Goal: Task Accomplishment & Management: Manage account settings

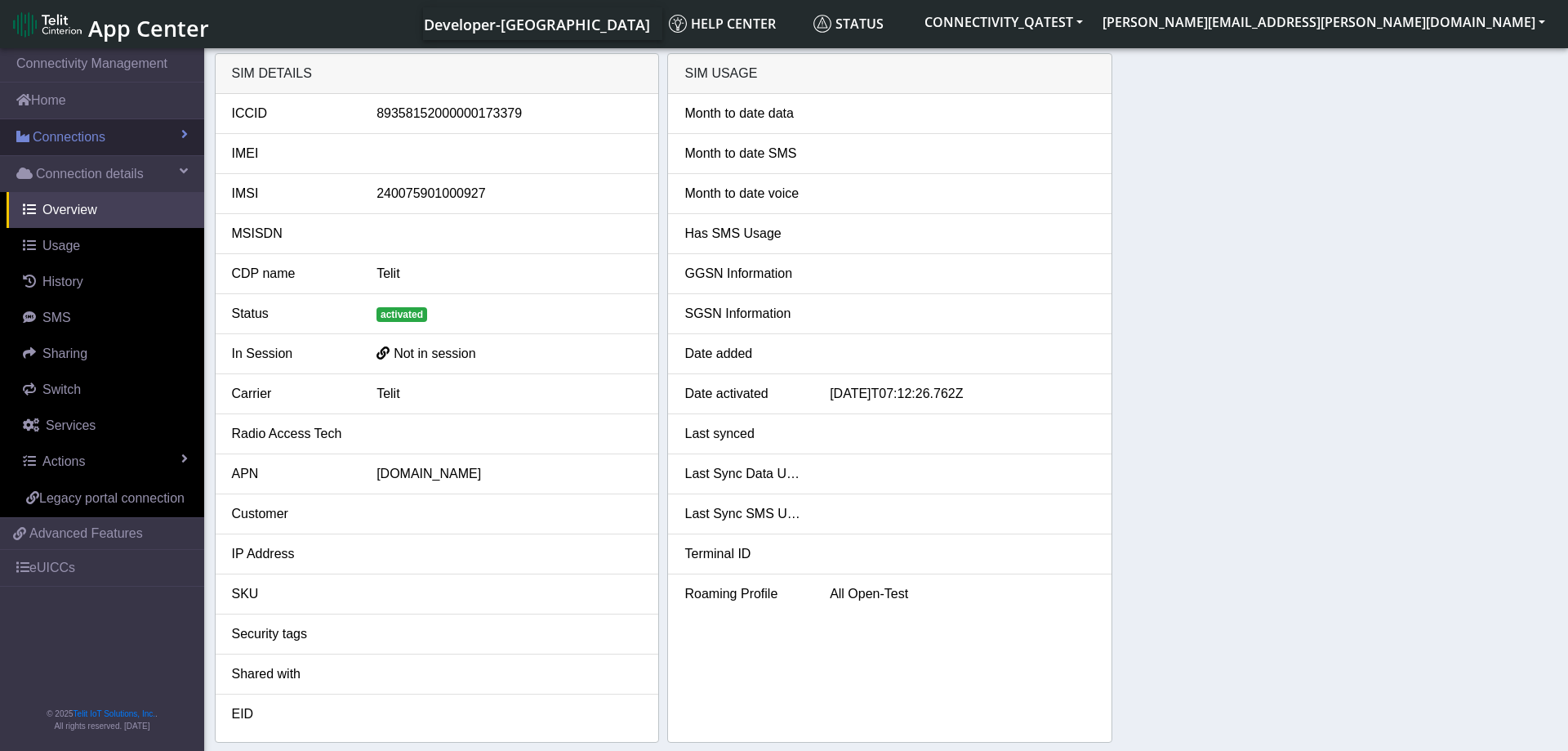
click at [103, 132] on span "Connections" at bounding box center [69, 138] width 72 height 20
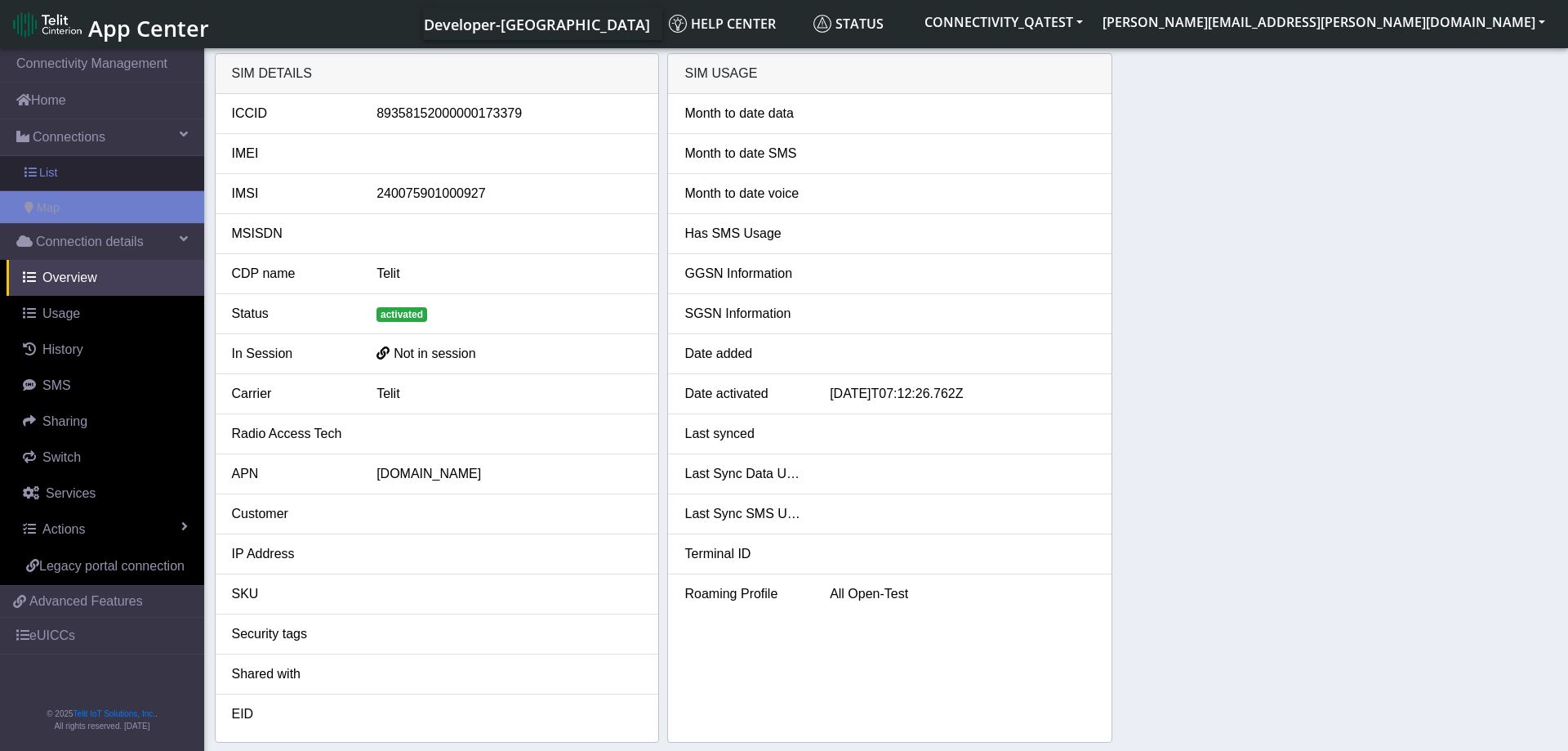
click at [67, 170] on link "List" at bounding box center [102, 173] width 204 height 34
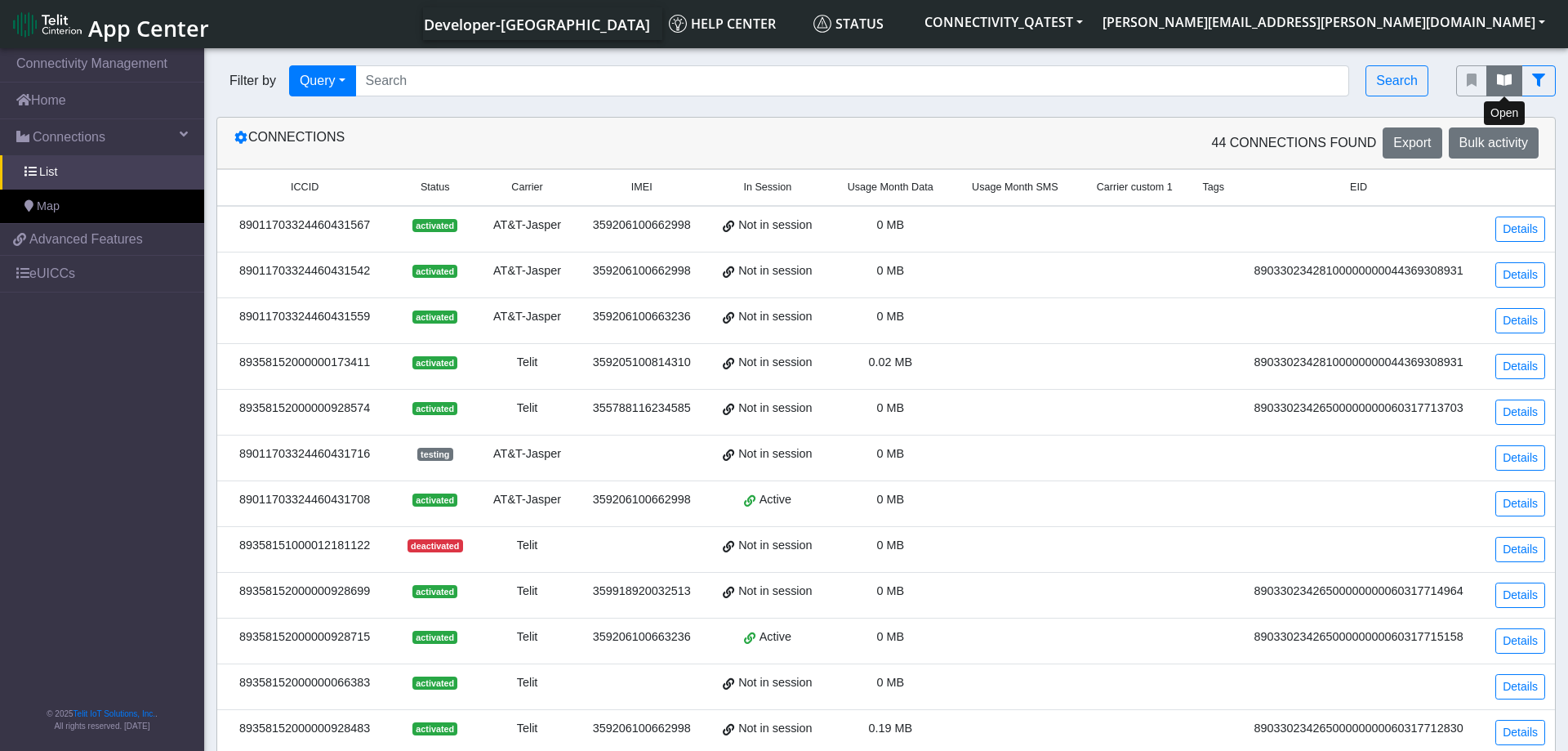
click at [1502, 85] on icon "fitlers menu" at bounding box center [1504, 79] width 14 height 13
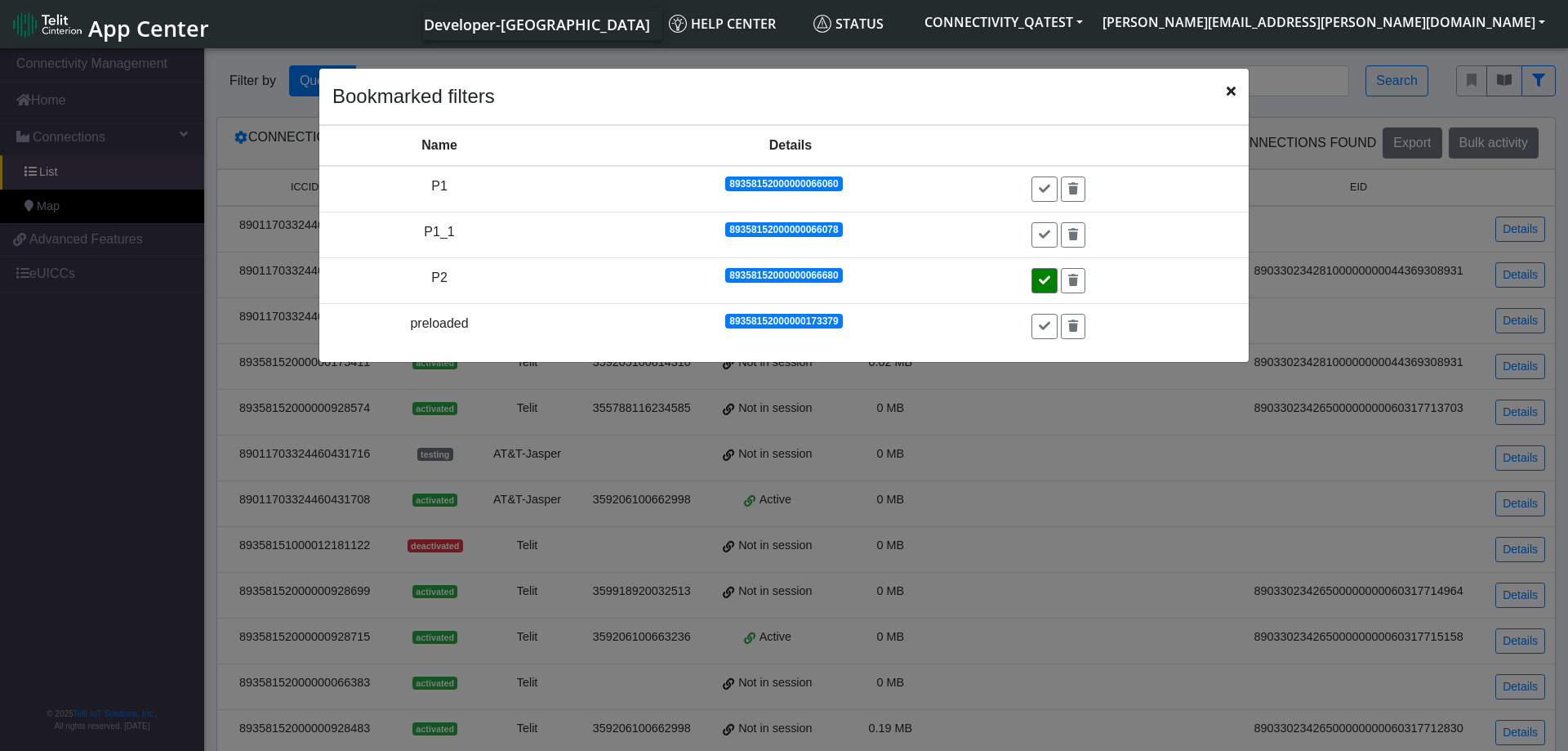
click at [1044, 280] on icon at bounding box center [1044, 280] width 12 height 12
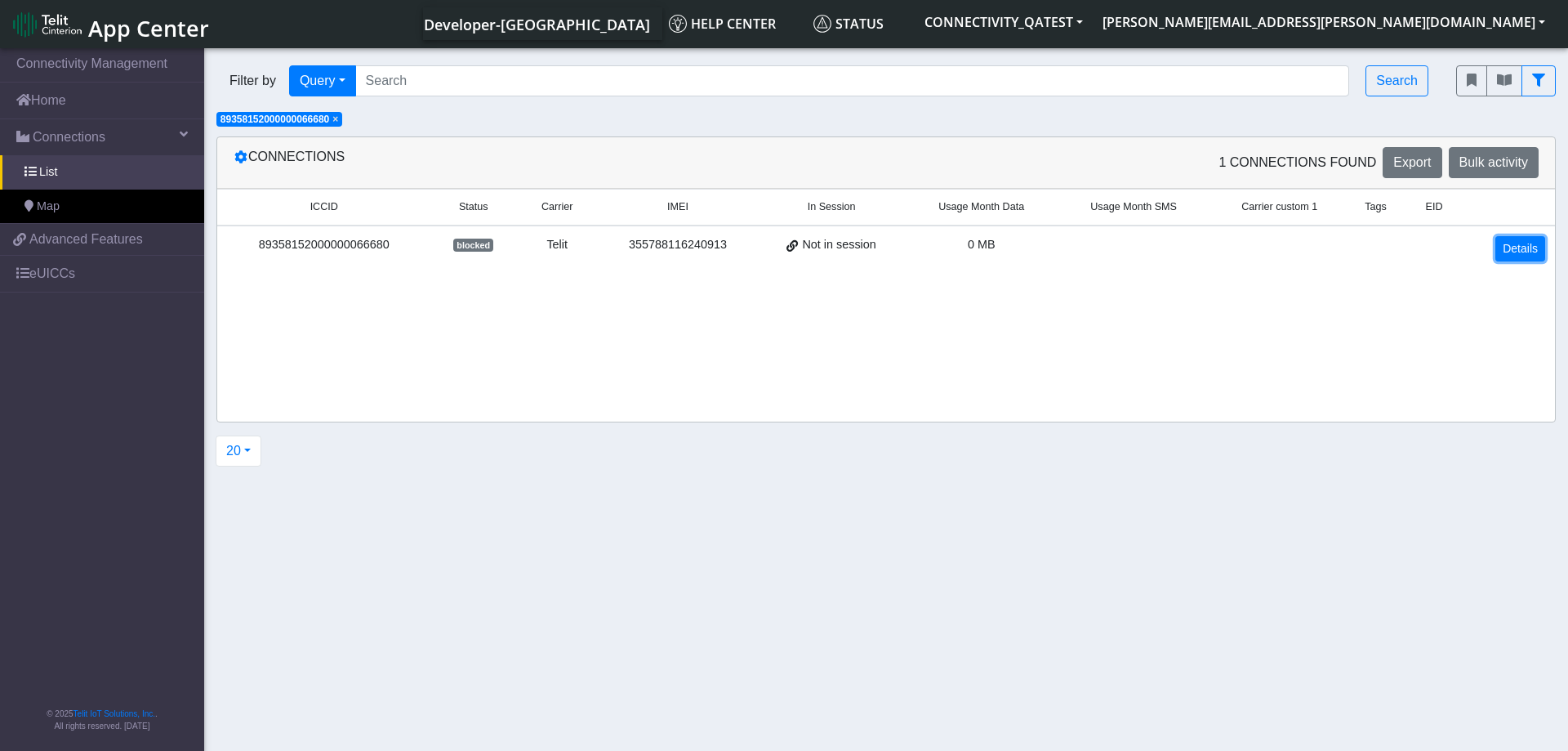
click at [1514, 251] on link "Details" at bounding box center [1520, 248] width 50 height 25
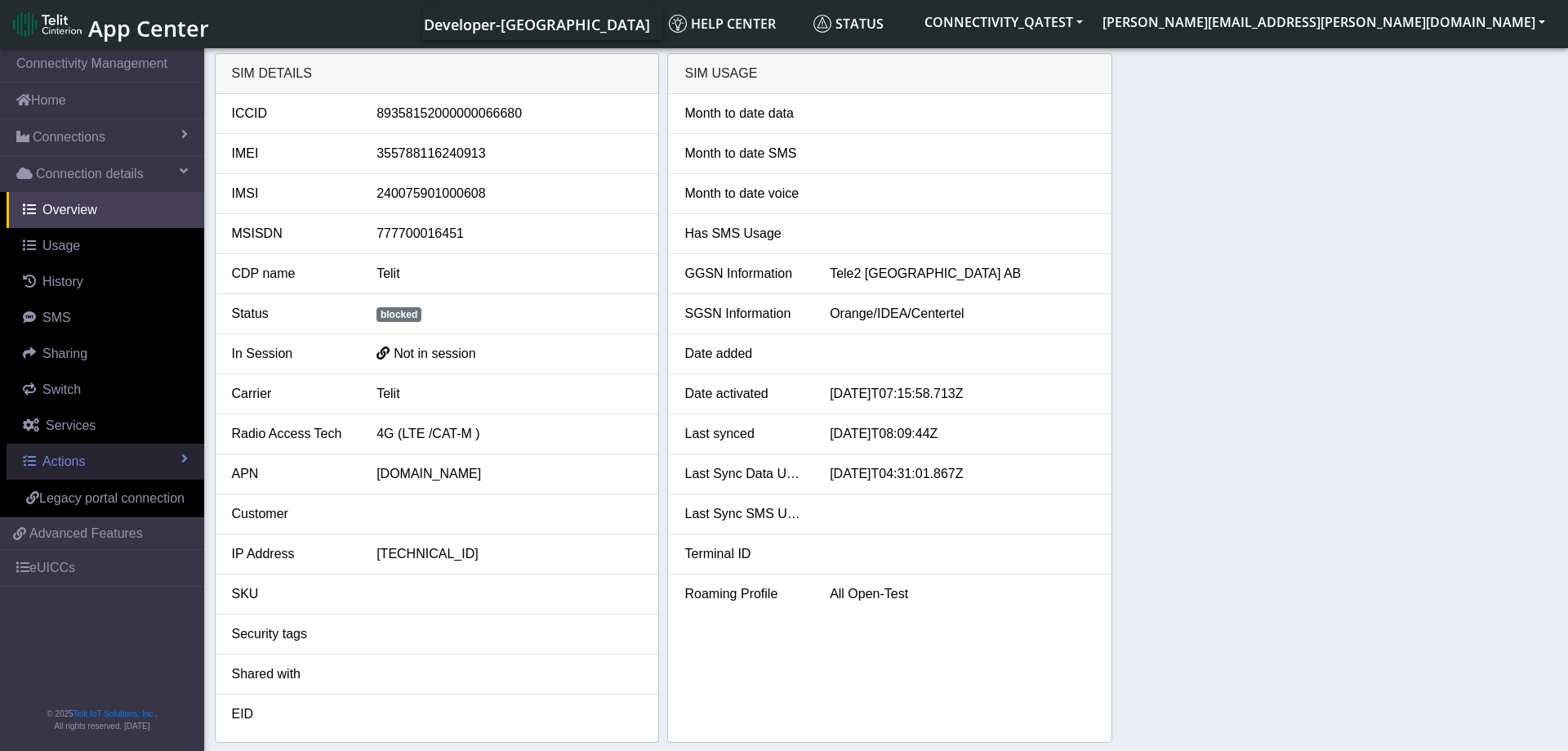
click at [119, 453] on link "Actions" at bounding box center [104, 462] width 197 height 36
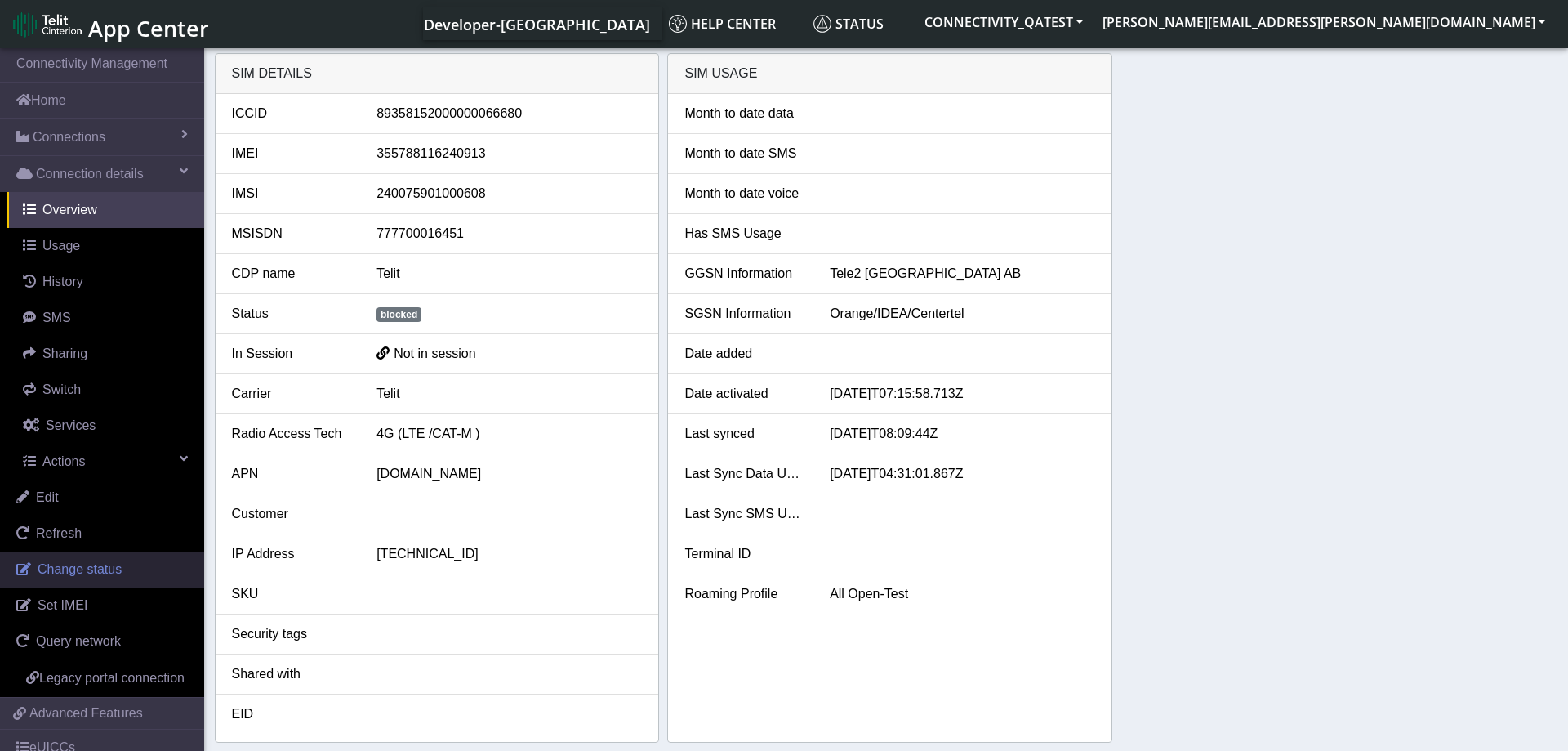
click at [103, 572] on span "Change status" at bounding box center [79, 570] width 84 height 14
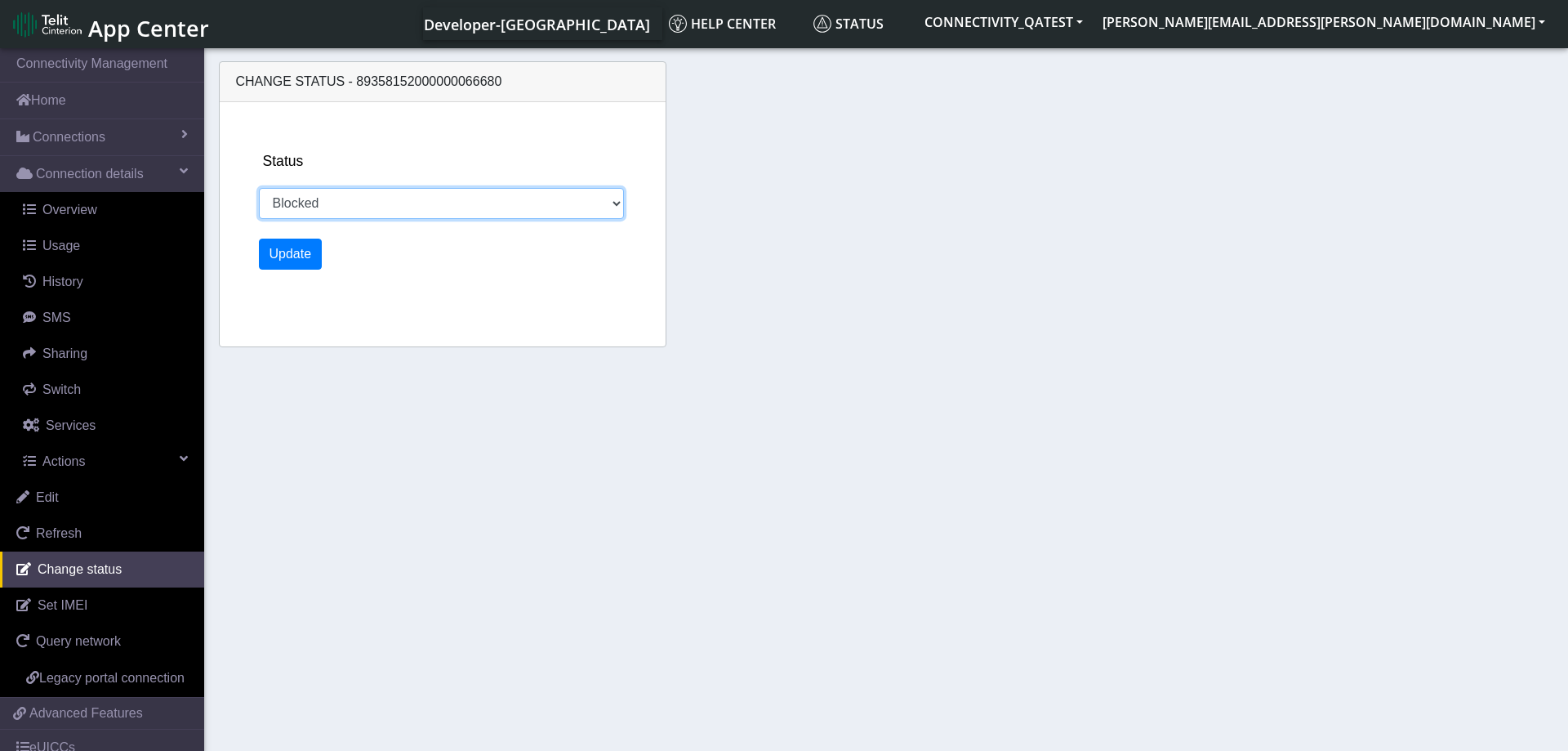
click at [259, 188] on select "Activated Deactivated Blocked" at bounding box center [442, 203] width 366 height 31
select select "activated"
click option "Activated" at bounding box center [0, 0] width 0 height 0
click at [297, 266] on button "Update" at bounding box center [290, 254] width 63 height 31
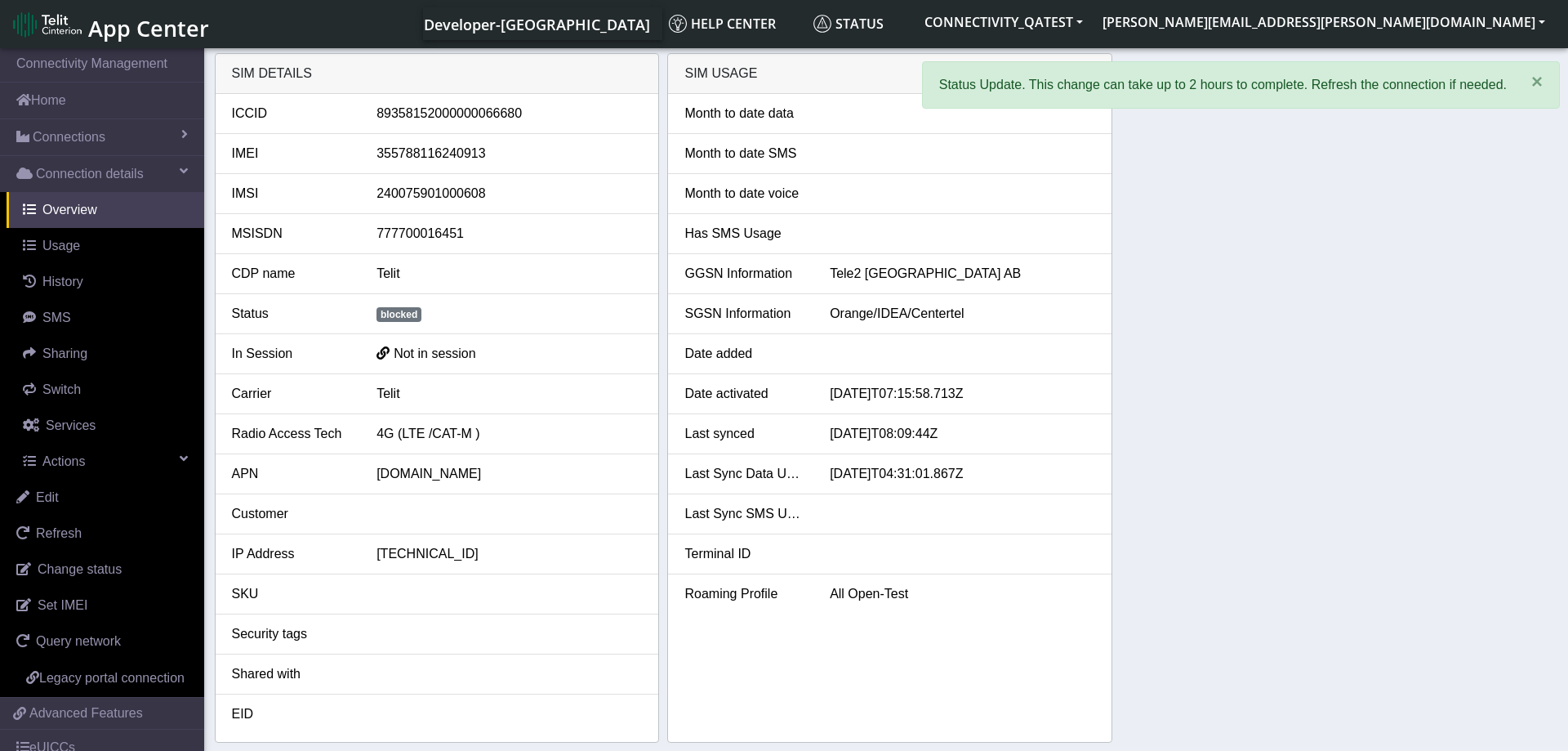
click at [1209, 338] on div "SIM details ICCID [TECHNICAL_ID] IMEI [TECHNICAL_ID] IMSI [TECHNICAL_ID] MSISDN…" at bounding box center [886, 397] width 1343 height 689
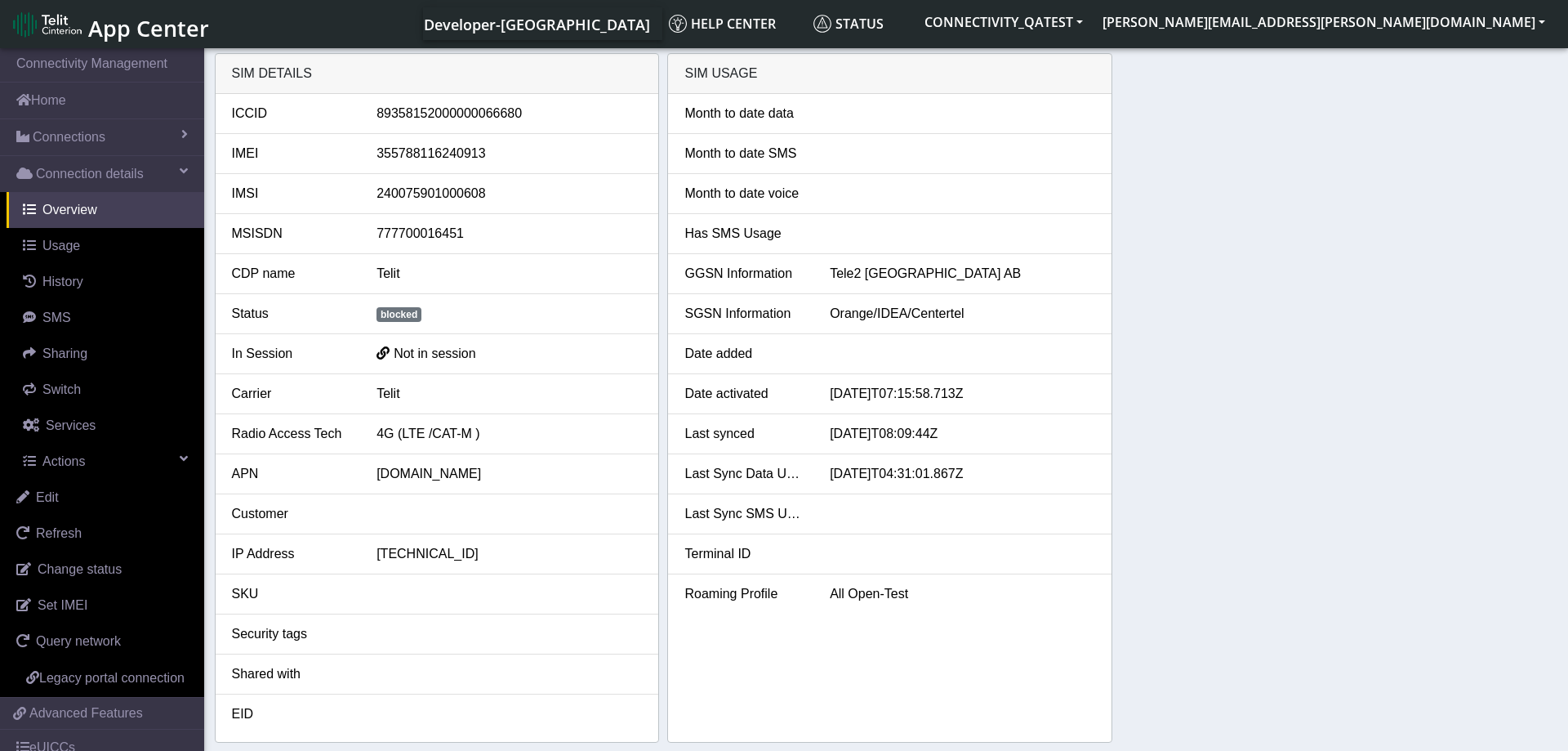
click at [1265, 302] on div "SIM details ICCID [TECHNICAL_ID] IMEI [TECHNICAL_ID] IMSI [TECHNICAL_ID] MSISDN…" at bounding box center [886, 397] width 1343 height 689
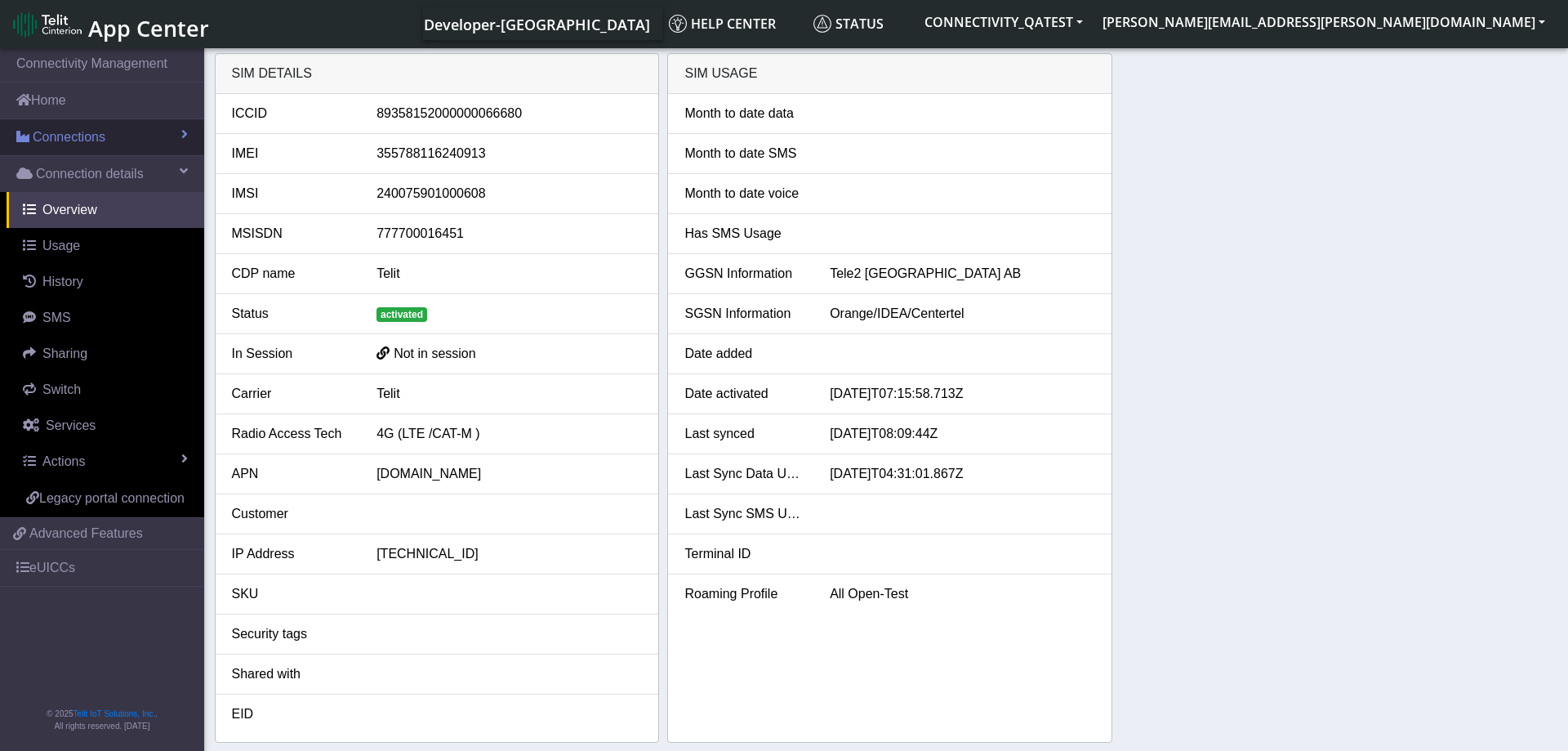
click at [67, 135] on span "Connections" at bounding box center [69, 138] width 72 height 20
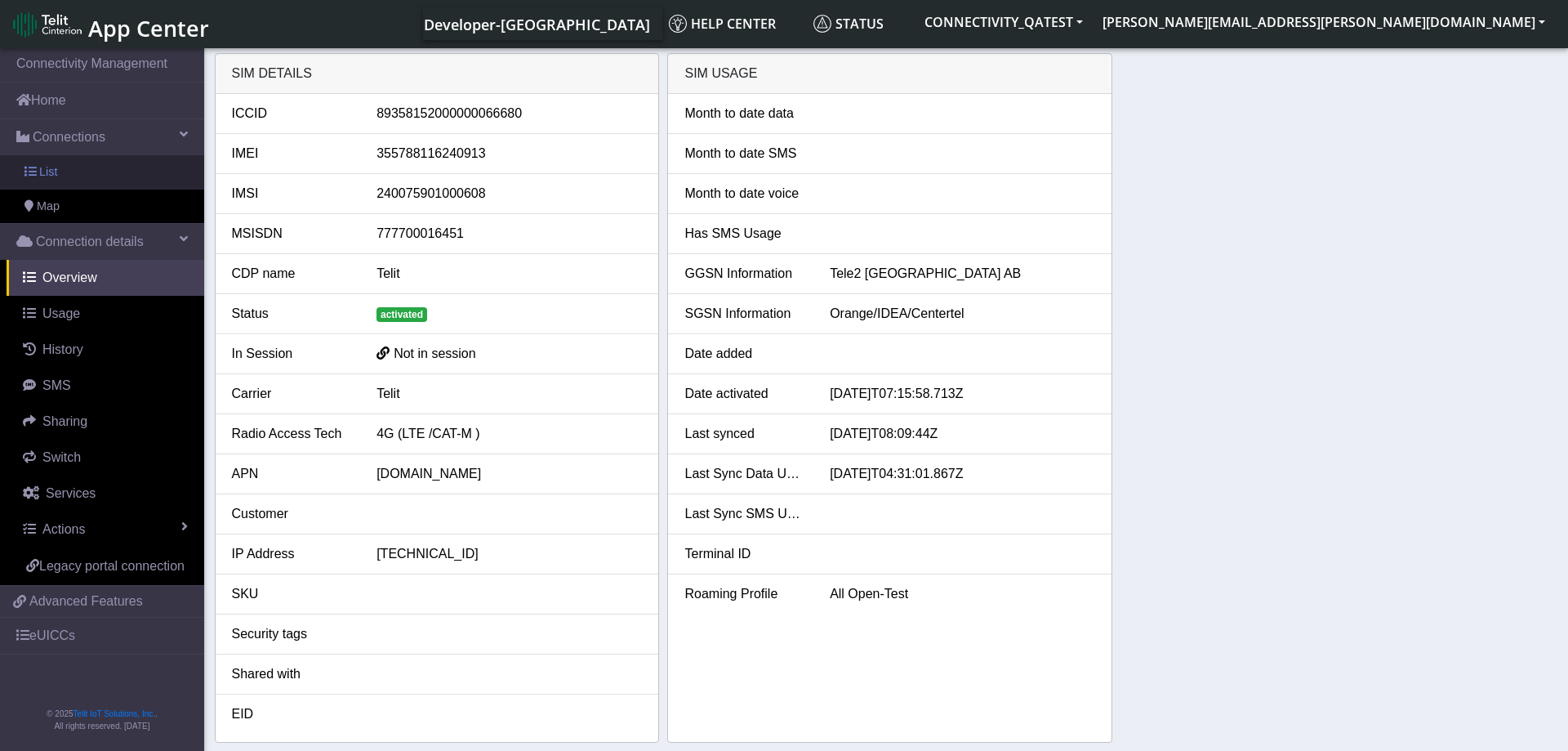
click at [64, 165] on link "List" at bounding box center [102, 172] width 204 height 34
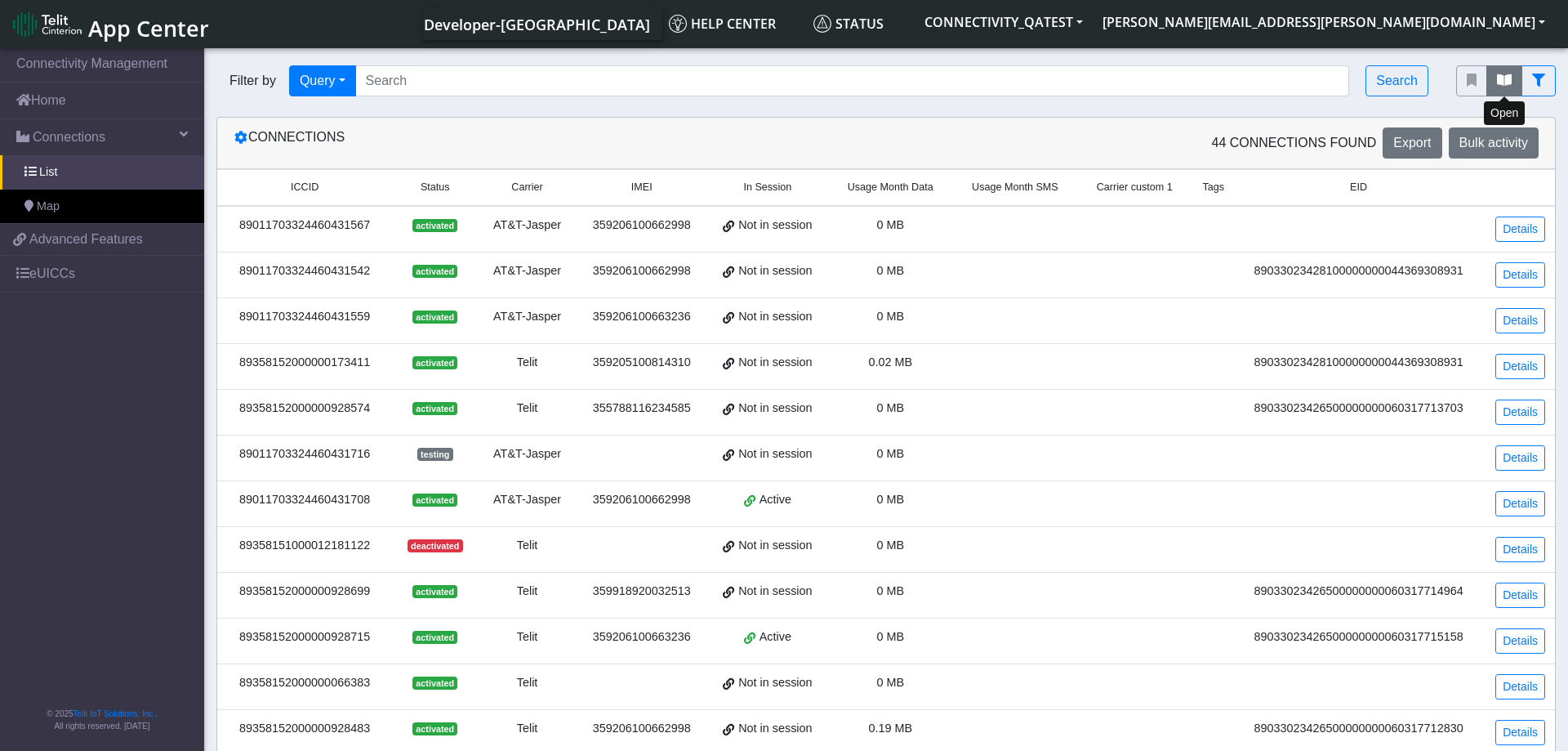
click at [1509, 82] on icon "fitlers menu" at bounding box center [1504, 79] width 14 height 13
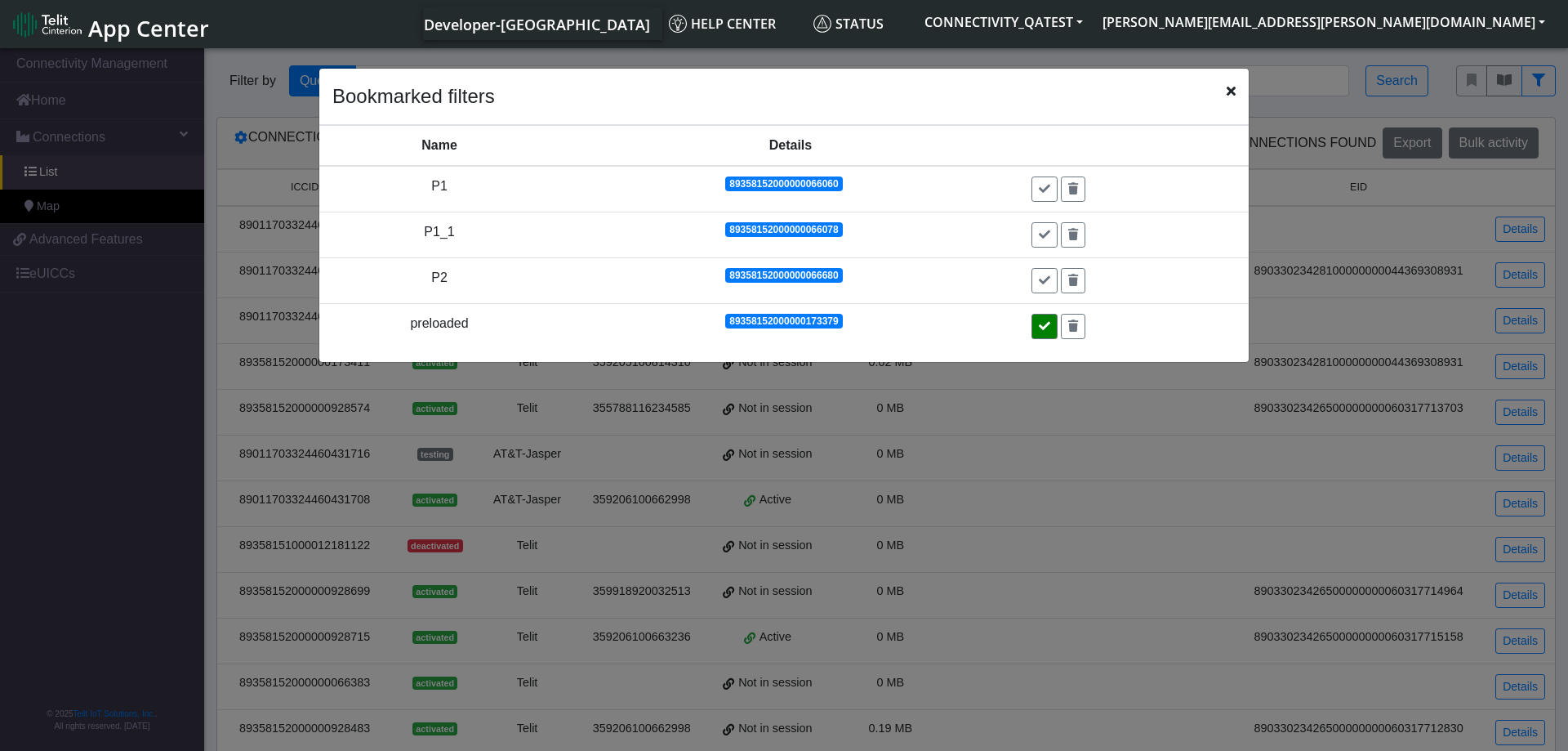
click at [1044, 322] on icon at bounding box center [1044, 326] width 12 height 12
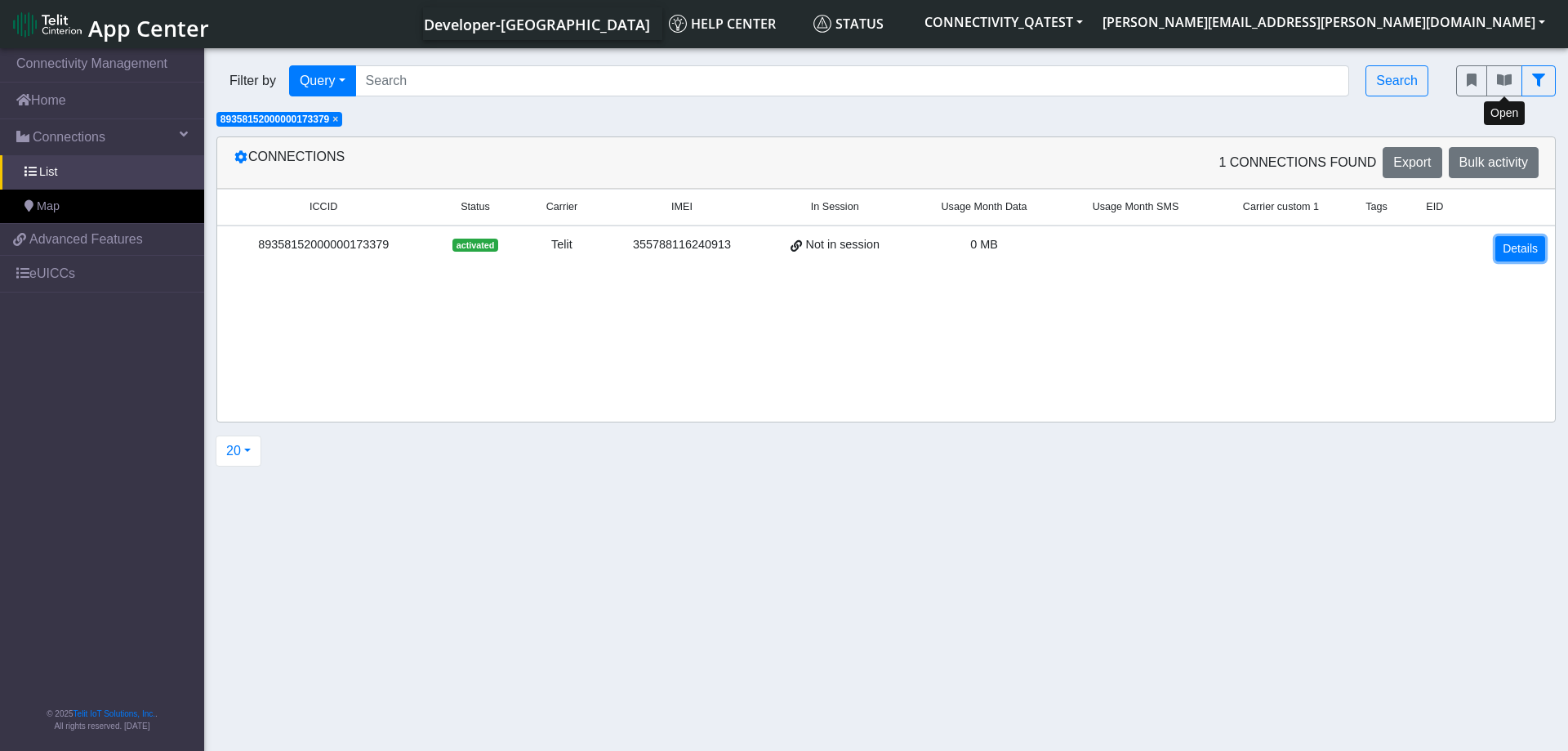
click at [1510, 244] on link "Details" at bounding box center [1520, 248] width 50 height 25
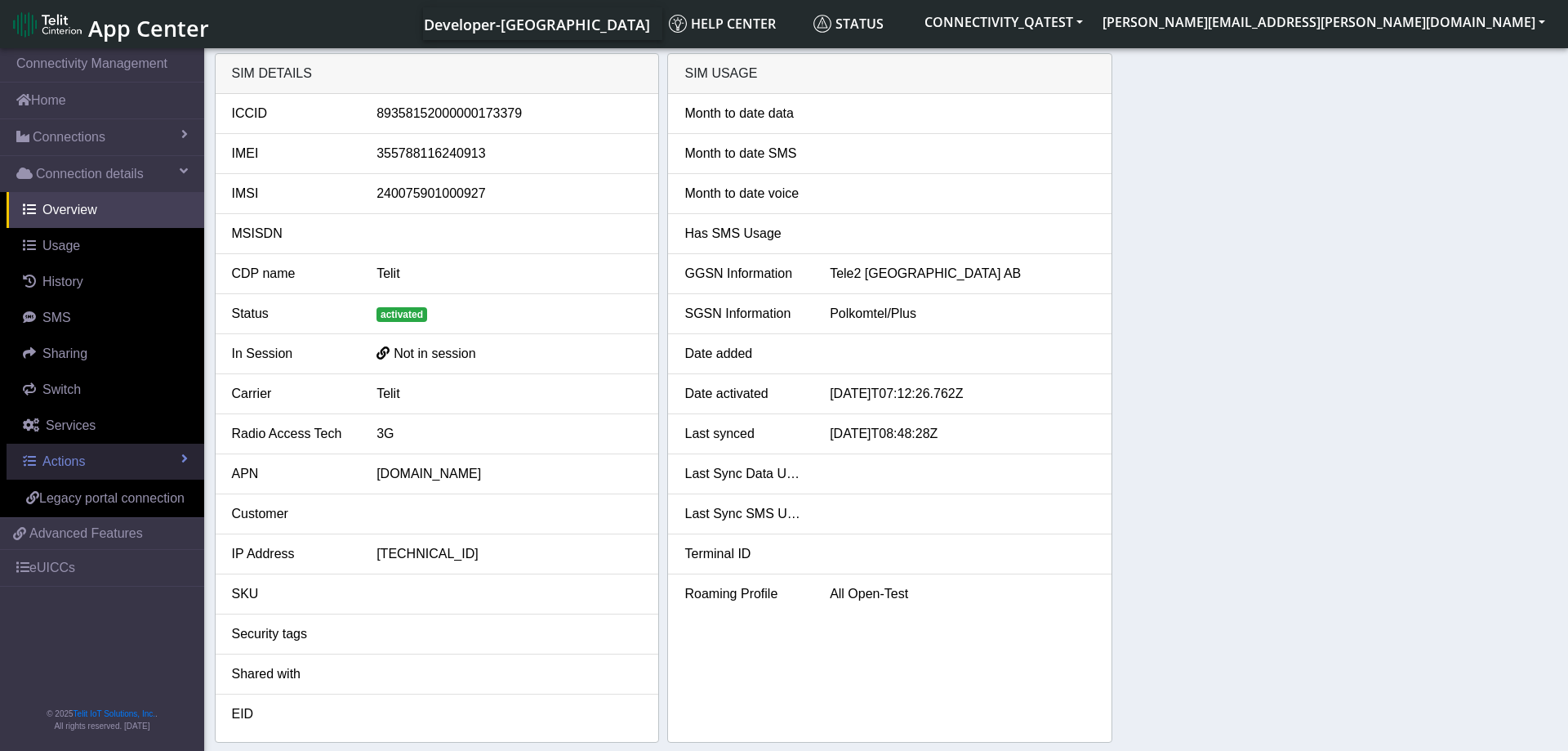
click at [122, 457] on link "Actions" at bounding box center [104, 462] width 197 height 36
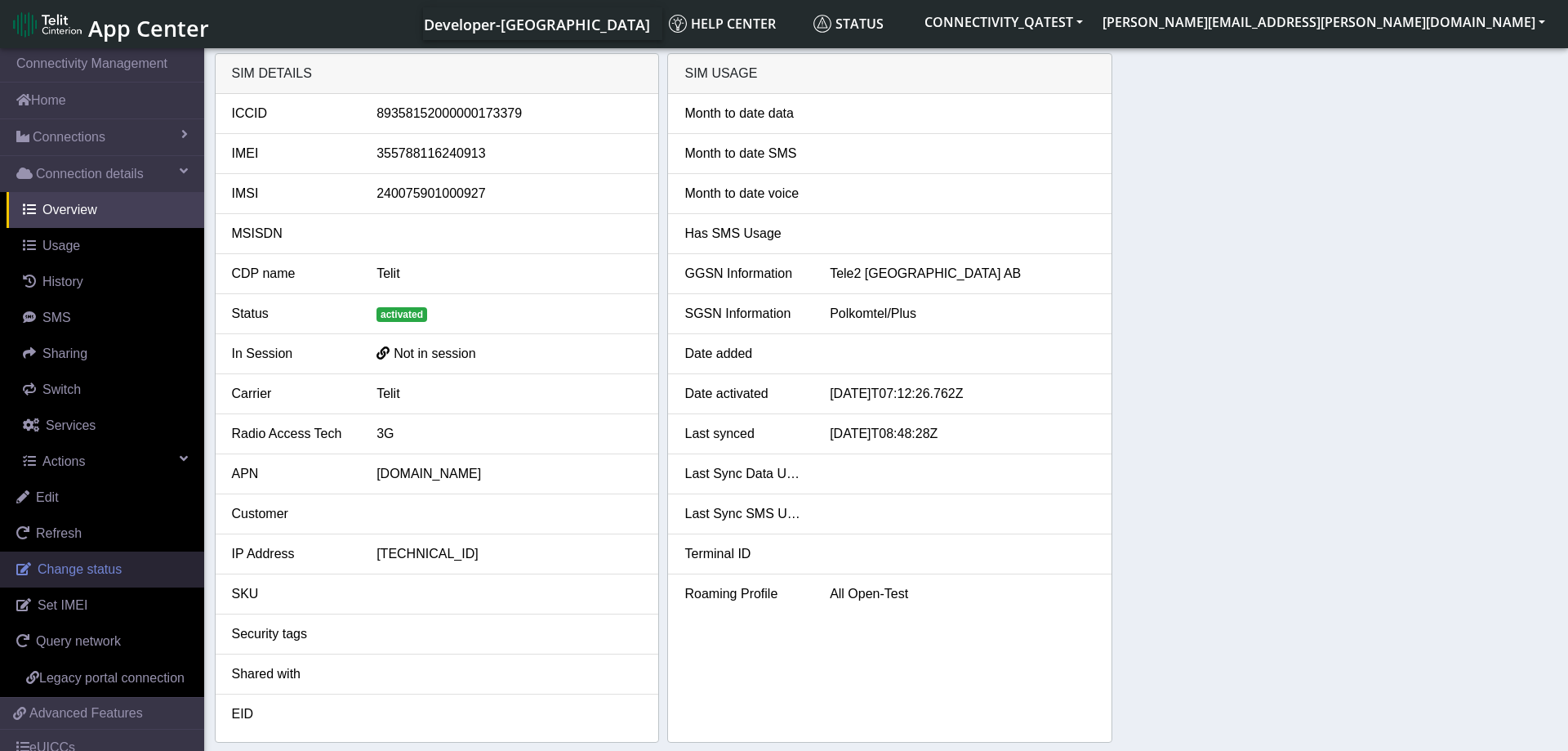
click at [79, 565] on span "Change status" at bounding box center [79, 570] width 84 height 14
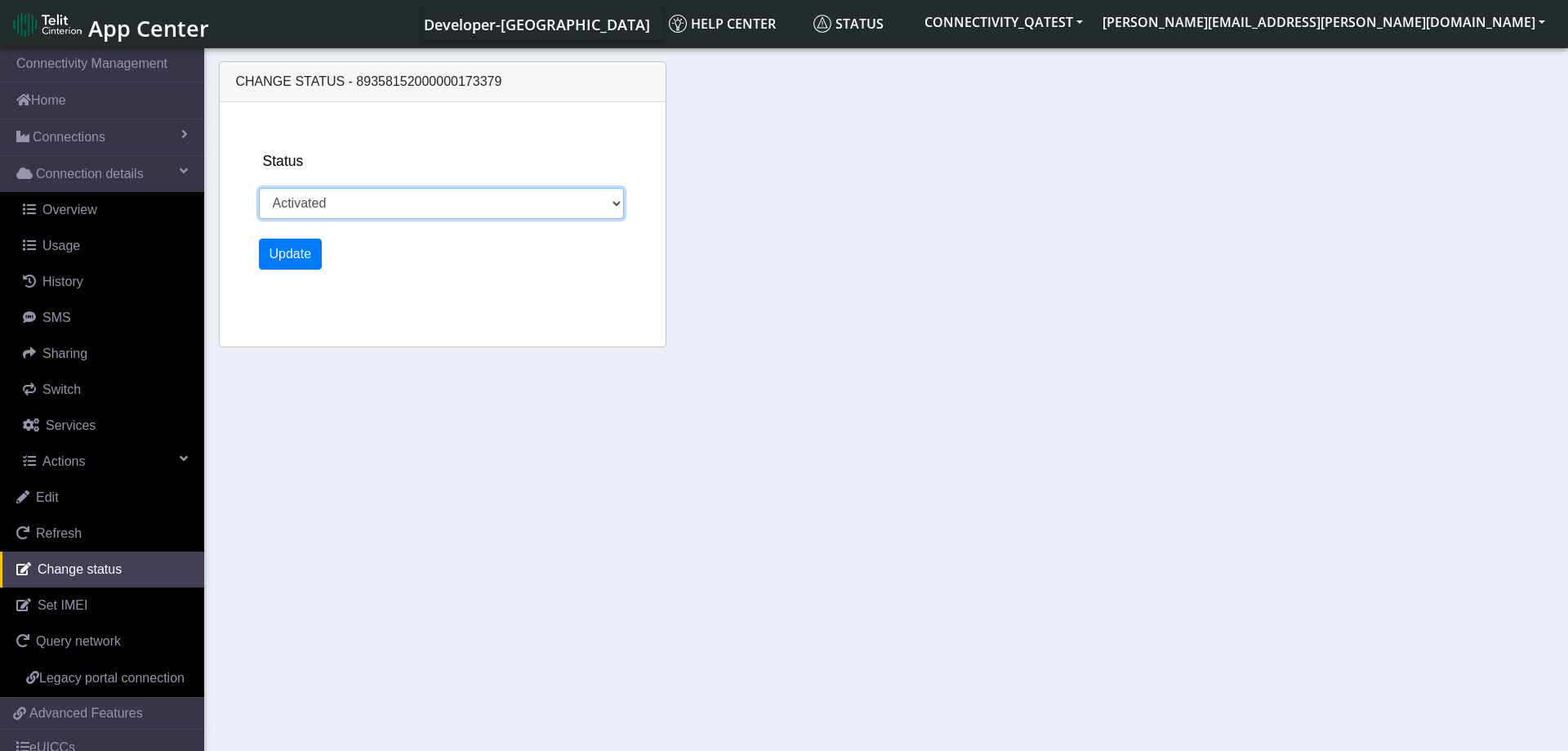
click at [259, 188] on select "Activated Deactivated Blocked" at bounding box center [442, 203] width 366 height 31
select select "blocked"
click option "Blocked" at bounding box center [0, 0] width 0 height 0
click at [288, 257] on button "Update" at bounding box center [290, 254] width 63 height 31
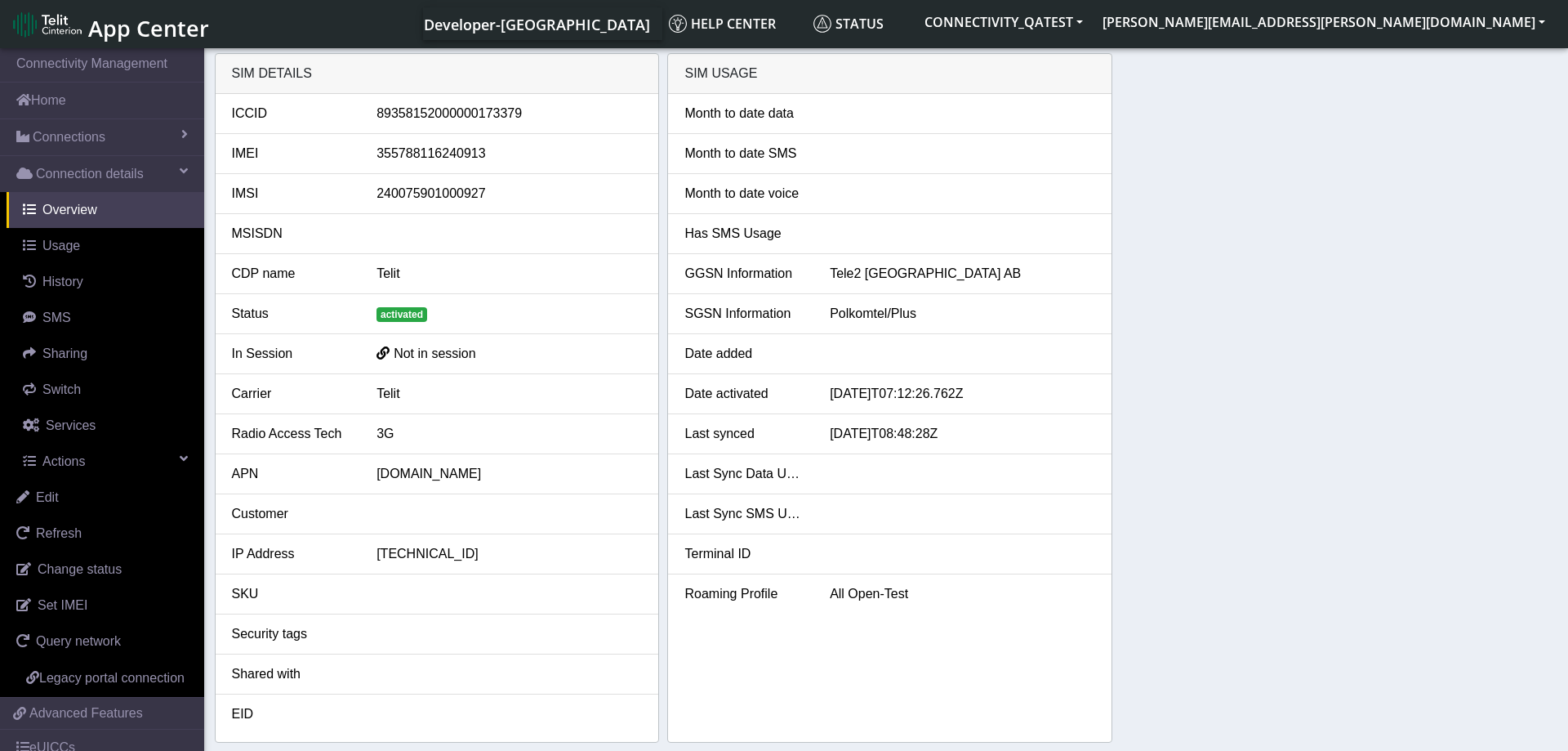
click at [1293, 349] on div "SIM details ICCID 89358152000000173379 IMEI 355788116240913 IMSI 24007590100092…" at bounding box center [886, 397] width 1343 height 689
